Goal: Task Accomplishment & Management: Manage account settings

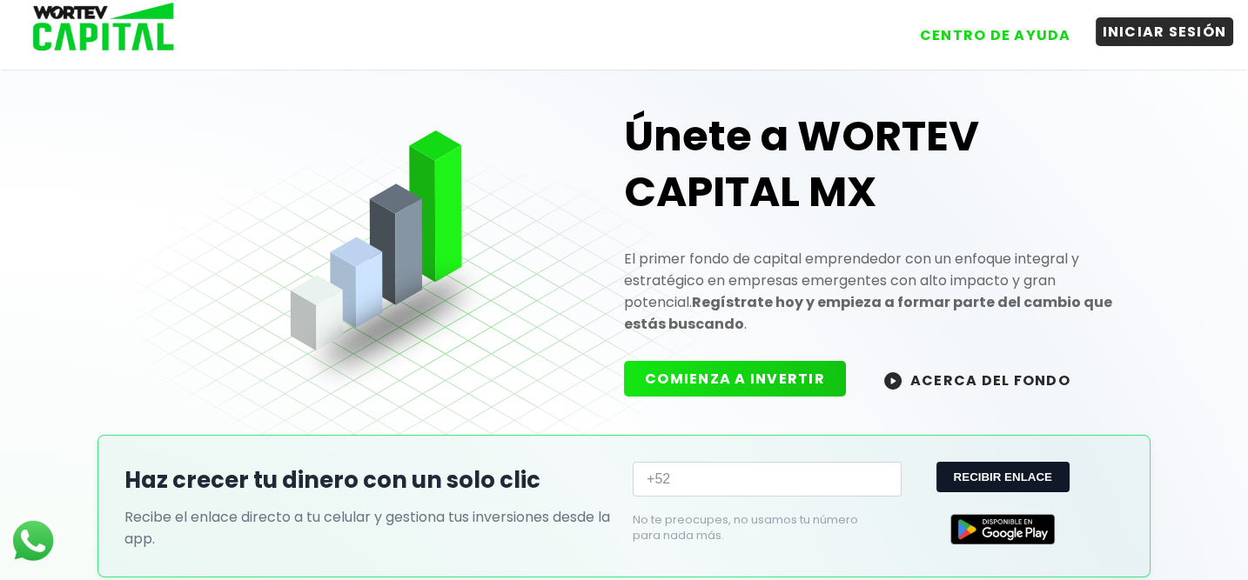
click at [1133, 40] on button "INICIAR SESIÓN" at bounding box center [1164, 31] width 138 height 29
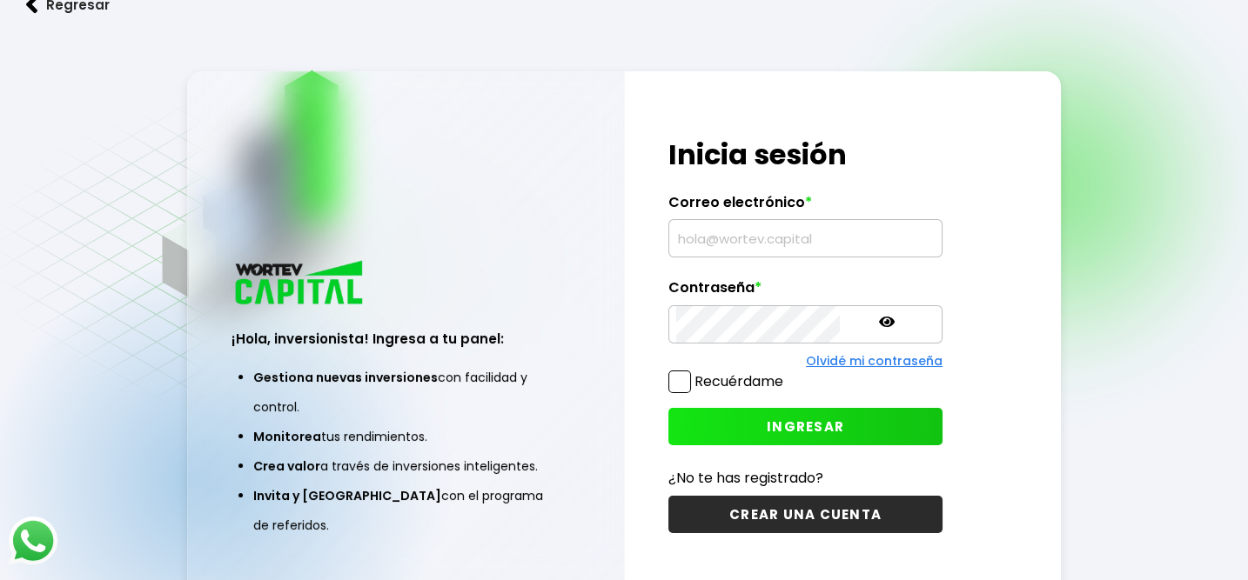
type input "[EMAIL_ADDRESS][DOMAIN_NAME]"
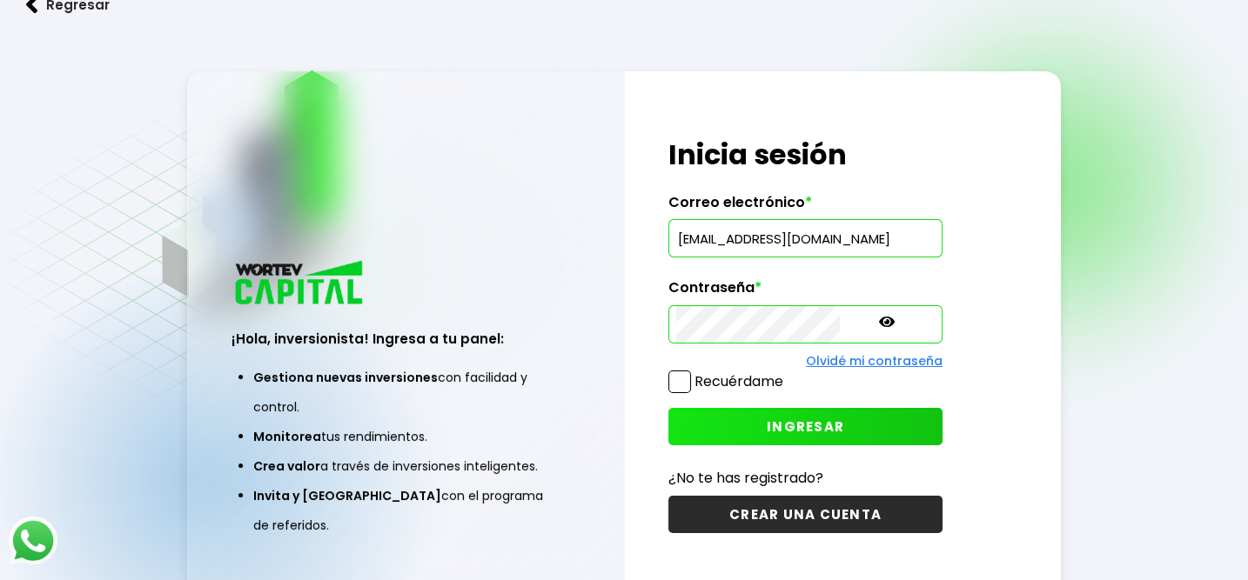
click at [879, 325] on icon at bounding box center [887, 322] width 16 height 10
click at [687, 423] on button "INGRESAR" at bounding box center [805, 426] width 274 height 37
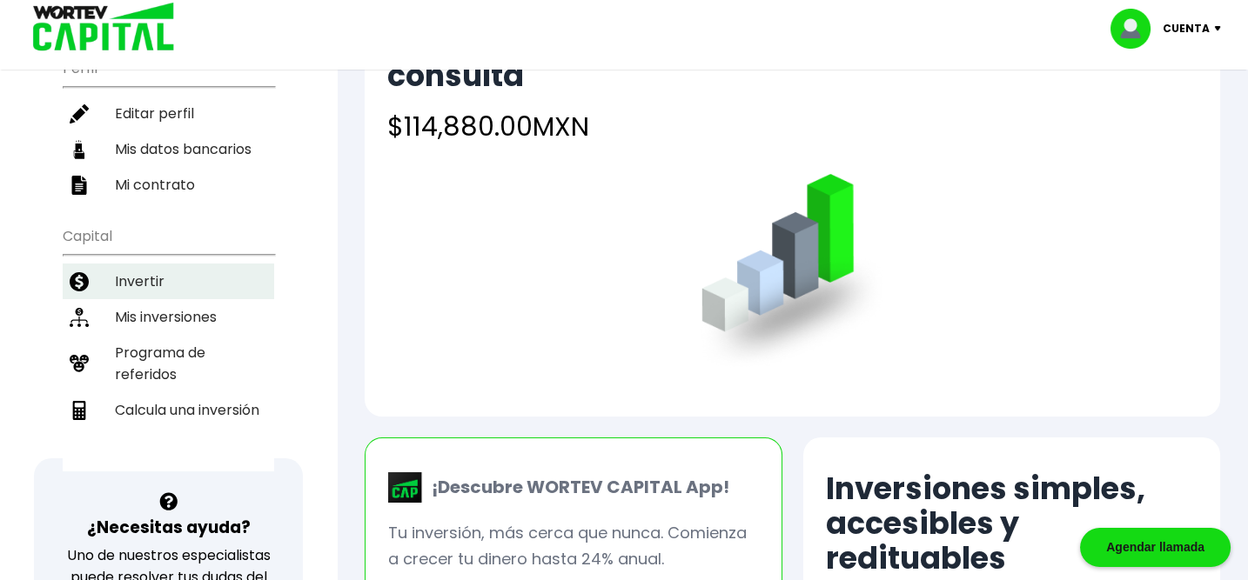
scroll to position [231, 0]
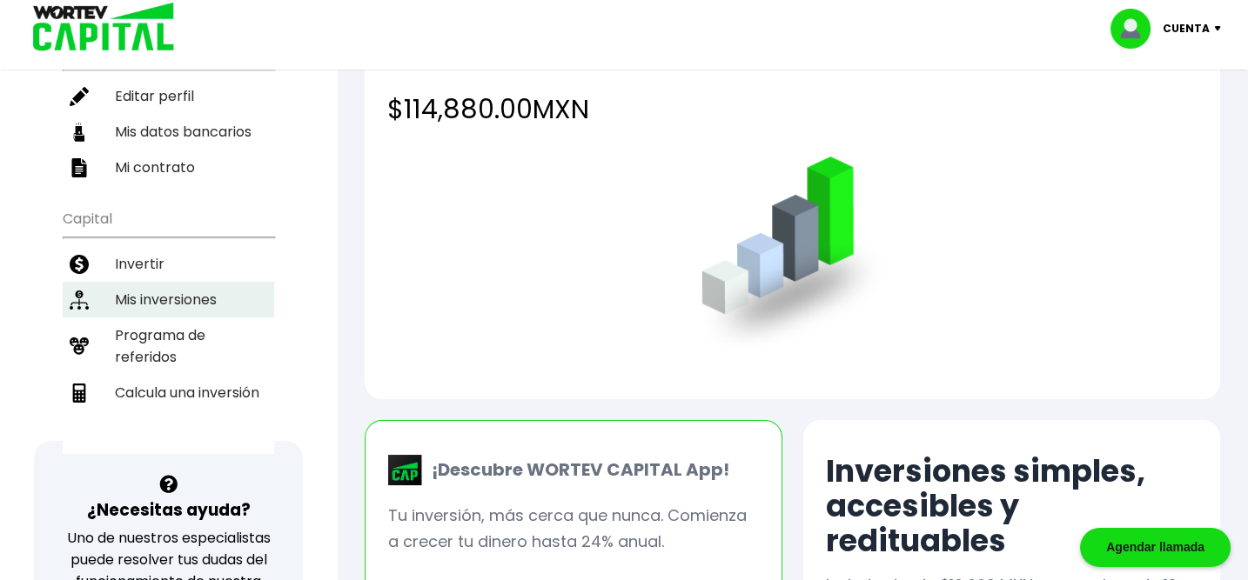
click at [148, 282] on li "Mis inversiones" at bounding box center [168, 300] width 211 height 36
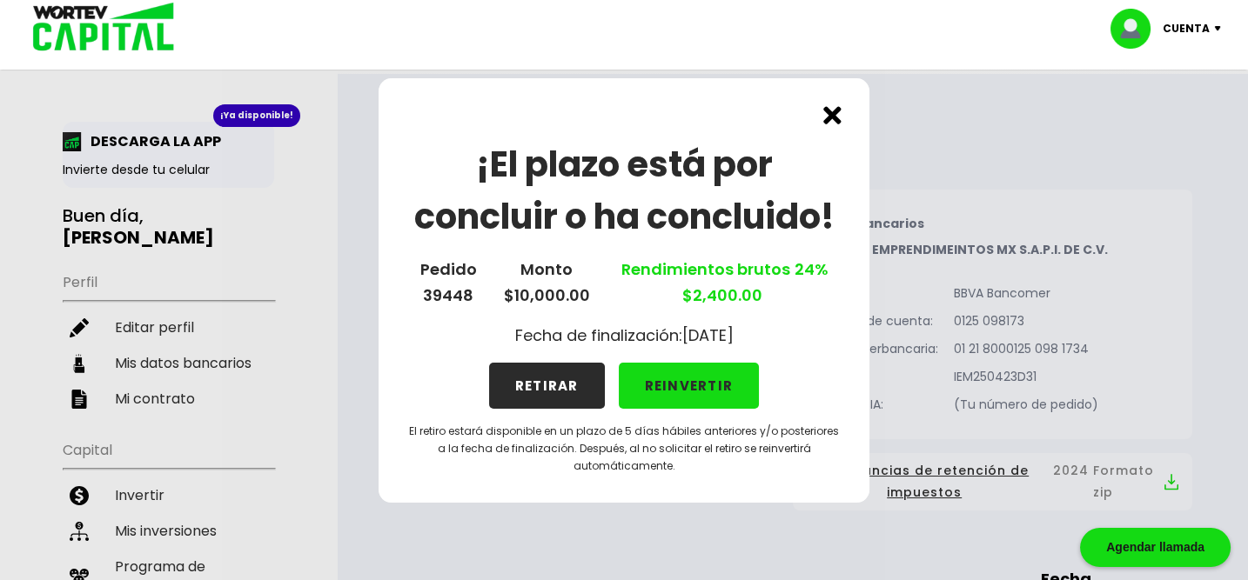
click at [828, 114] on img at bounding box center [832, 115] width 18 height 18
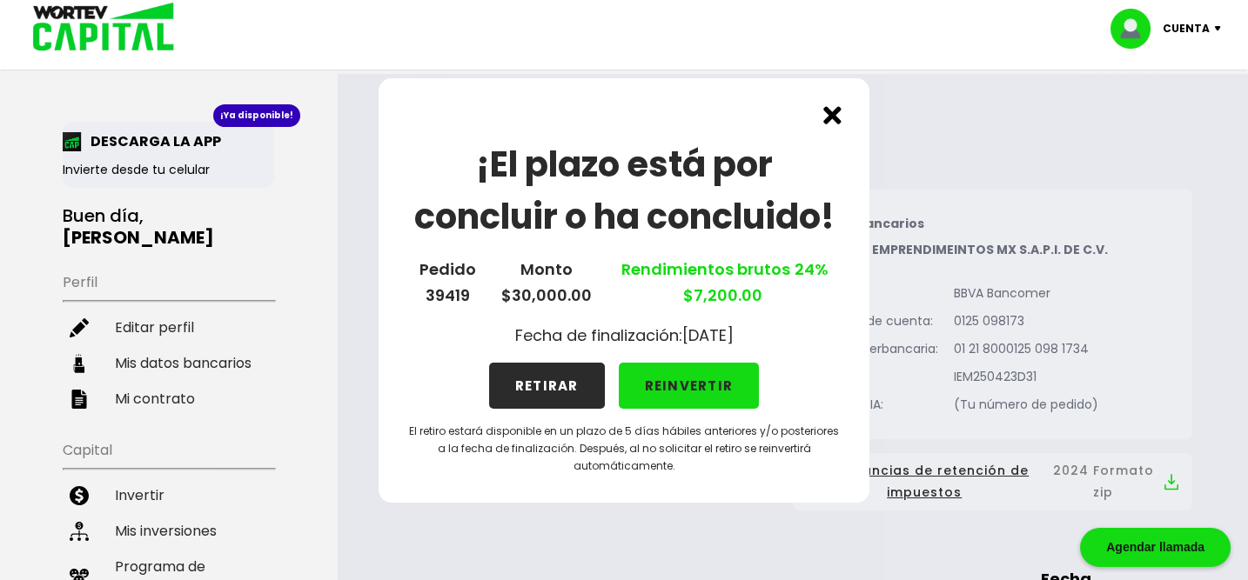
click at [828, 114] on img at bounding box center [832, 115] width 18 height 18
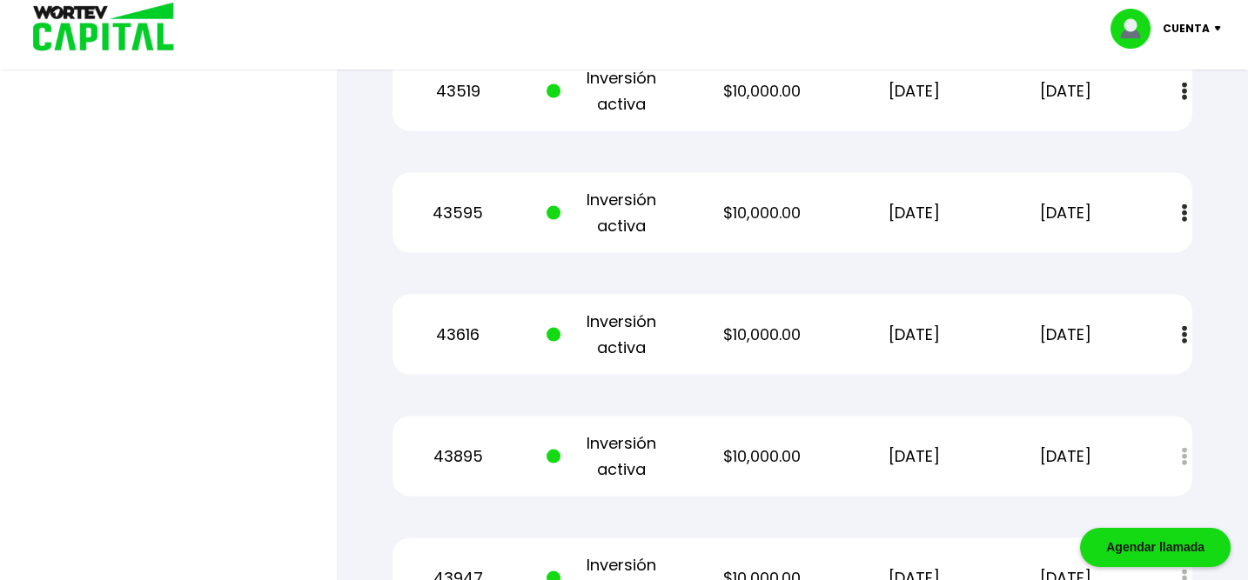
scroll to position [6613, 0]
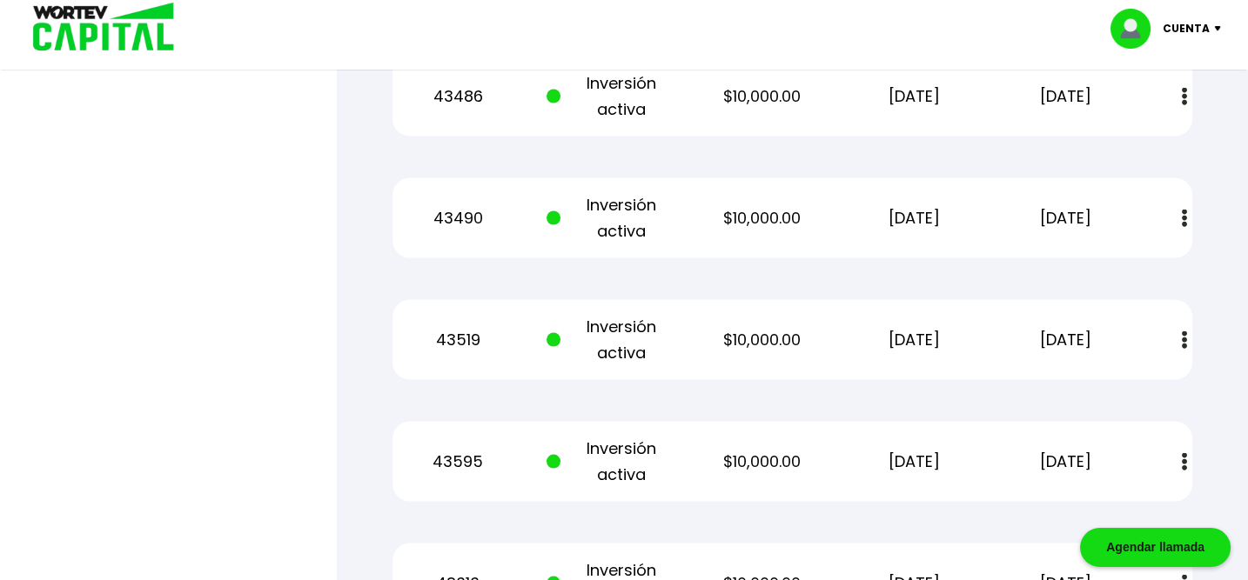
click at [1191, 23] on p "Cuenta" at bounding box center [1185, 29] width 47 height 26
click at [1167, 111] on li "Cerrar sesión" at bounding box center [1167, 116] width 139 height 36
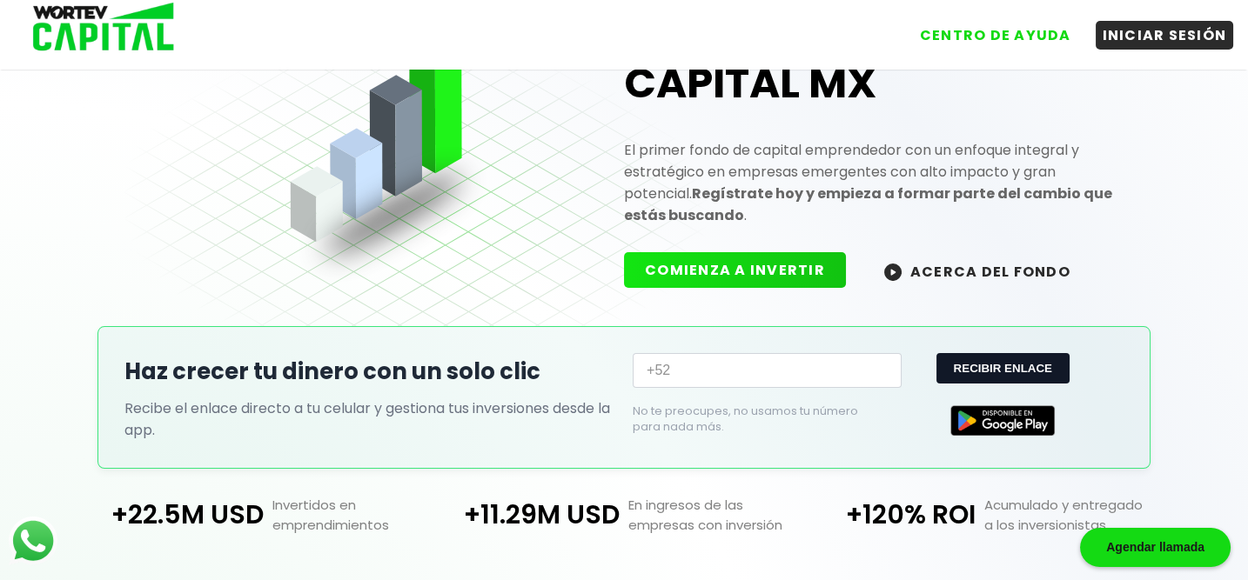
scroll to position [433, 0]
